Goal: Transaction & Acquisition: Subscribe to service/newsletter

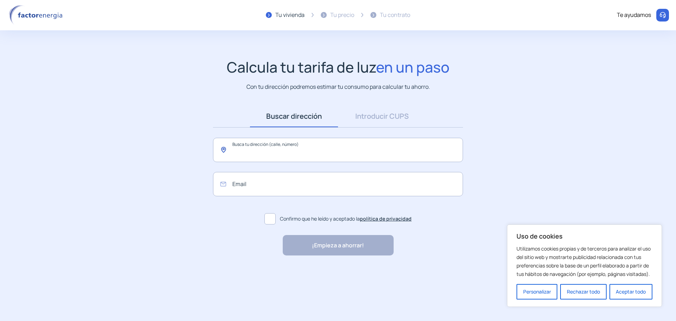
click at [281, 153] on input "text" at bounding box center [338, 150] width 250 height 24
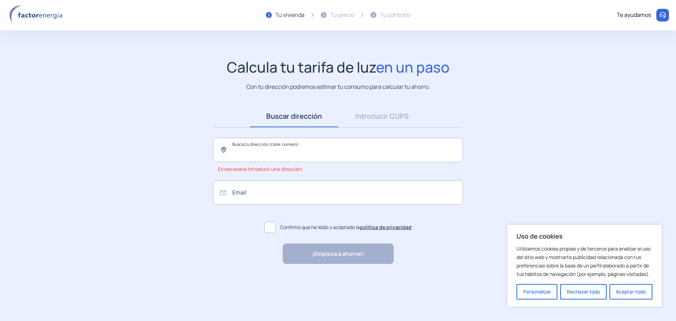
click at [278, 158] on input "text" at bounding box center [338, 150] width 250 height 24
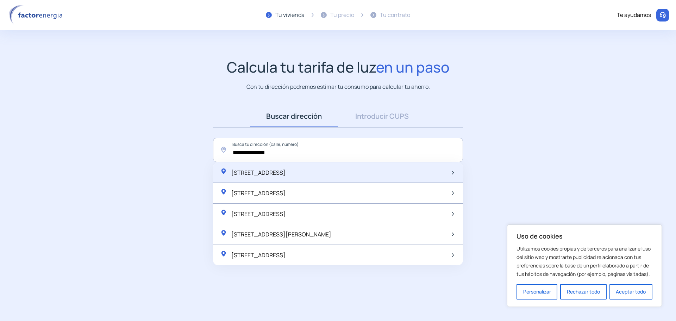
click at [286, 176] on span "[STREET_ADDRESS]" at bounding box center [258, 173] width 54 height 8
type input "**********"
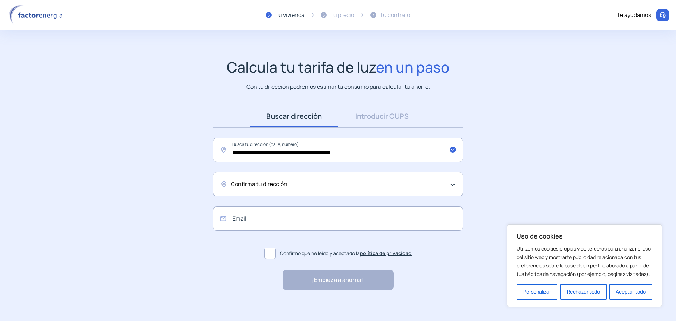
click at [351, 180] on div "Confirma tu dirección" at bounding box center [336, 184] width 211 height 9
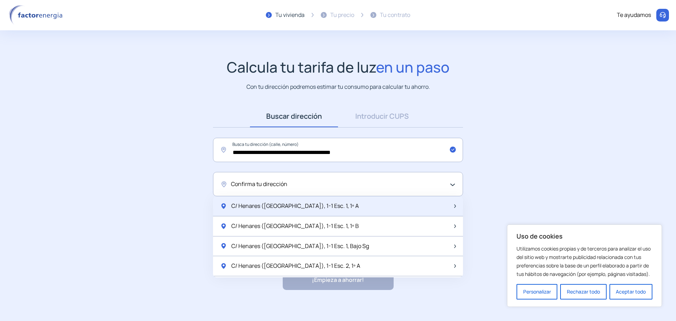
click at [327, 207] on div "C/ Henares ([GEOGRAPHIC_DATA]), 1-1 Esc. 1, 1º A" at bounding box center [338, 206] width 250 height 20
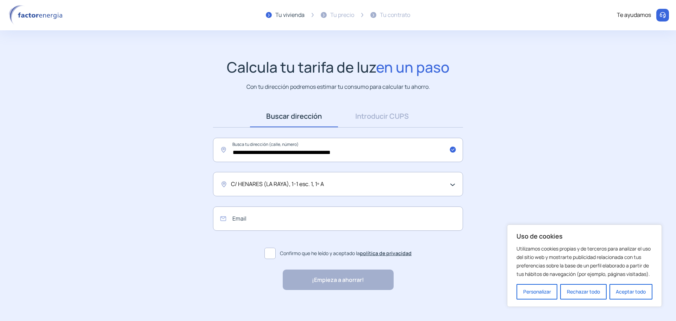
click at [311, 273] on div "¡Empieza a ahorrar! "Excelente servicio y atención al cliente" "Respeto por el …" at bounding box center [338, 279] width 111 height 20
click at [272, 255] on span at bounding box center [269, 253] width 11 height 11
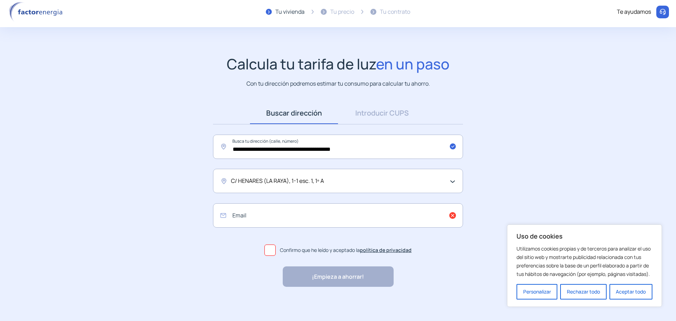
scroll to position [4, 0]
click at [322, 271] on div "¡Empieza a ahorrar! "Excelente servicio y atención al cliente" "Respeto por el …" at bounding box center [338, 275] width 111 height 20
click at [378, 112] on link "Introducir CUPS" at bounding box center [382, 112] width 88 height 22
